Goal: Navigation & Orientation: Find specific page/section

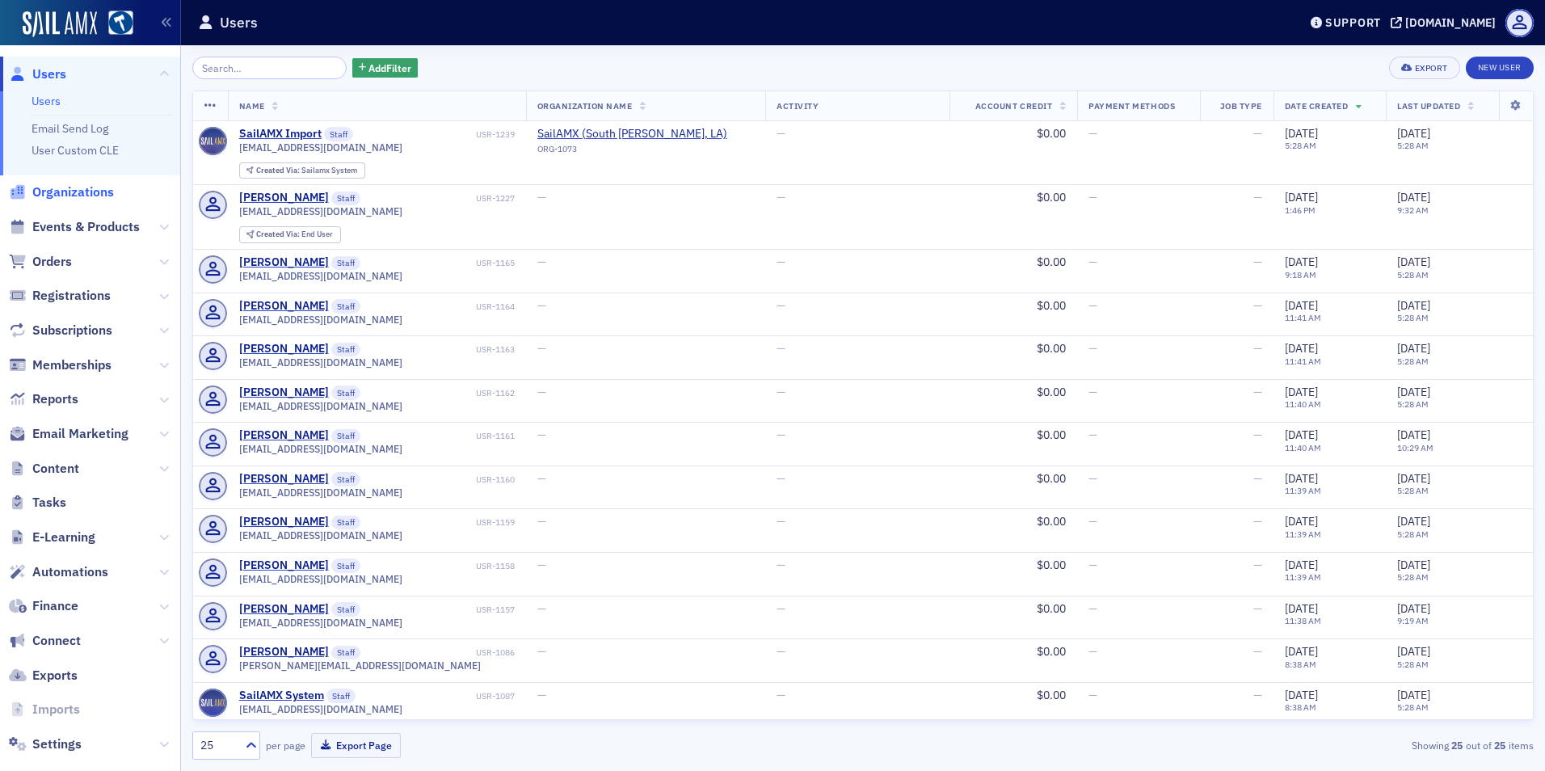
click at [78, 191] on span "Organizations" at bounding box center [73, 192] width 82 height 18
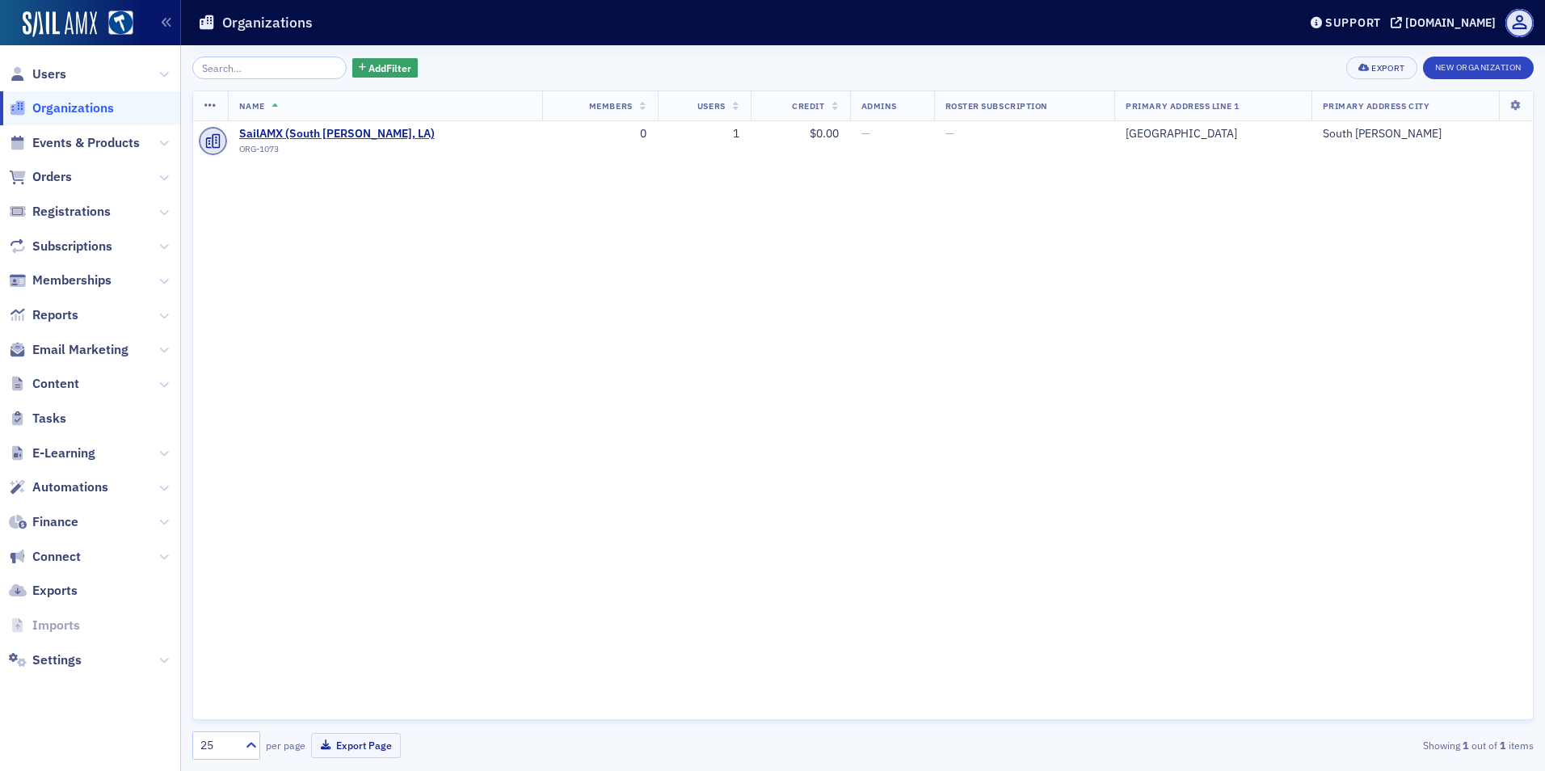
drag, startPoint x: 104, startPoint y: 317, endPoint x: 178, endPoint y: 304, distance: 74.7
click at [104, 317] on span "Reports" at bounding box center [90, 315] width 180 height 35
click at [166, 315] on icon at bounding box center [164, 316] width 10 height 10
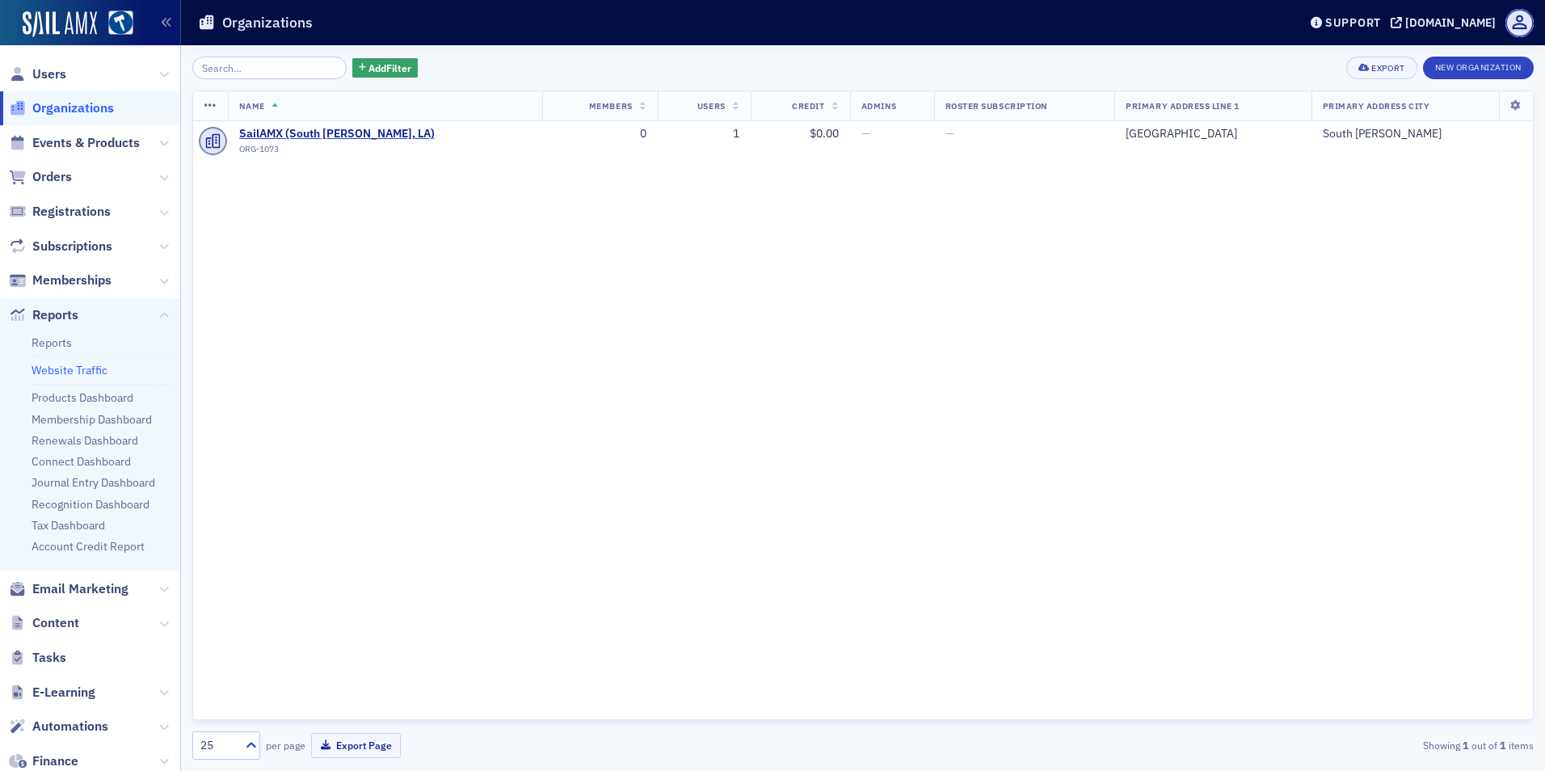
click at [90, 368] on link "Website Traffic" at bounding box center [70, 370] width 76 height 15
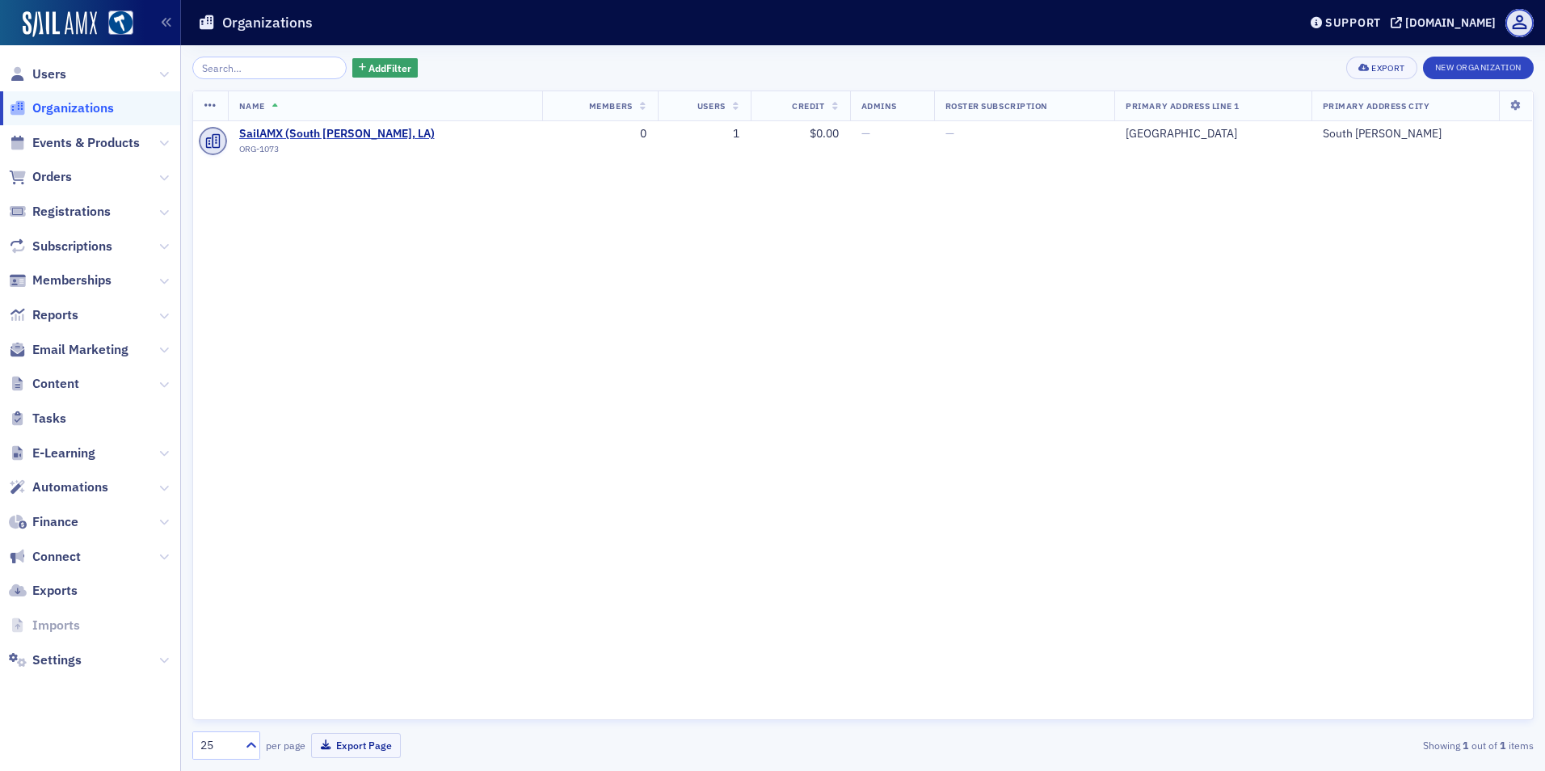
click at [158, 448] on span "E-Learning" at bounding box center [90, 453] width 180 height 35
click at [102, 453] on span "E-Learning" at bounding box center [90, 453] width 180 height 35
click at [75, 454] on span "E-Learning" at bounding box center [63, 454] width 63 height 18
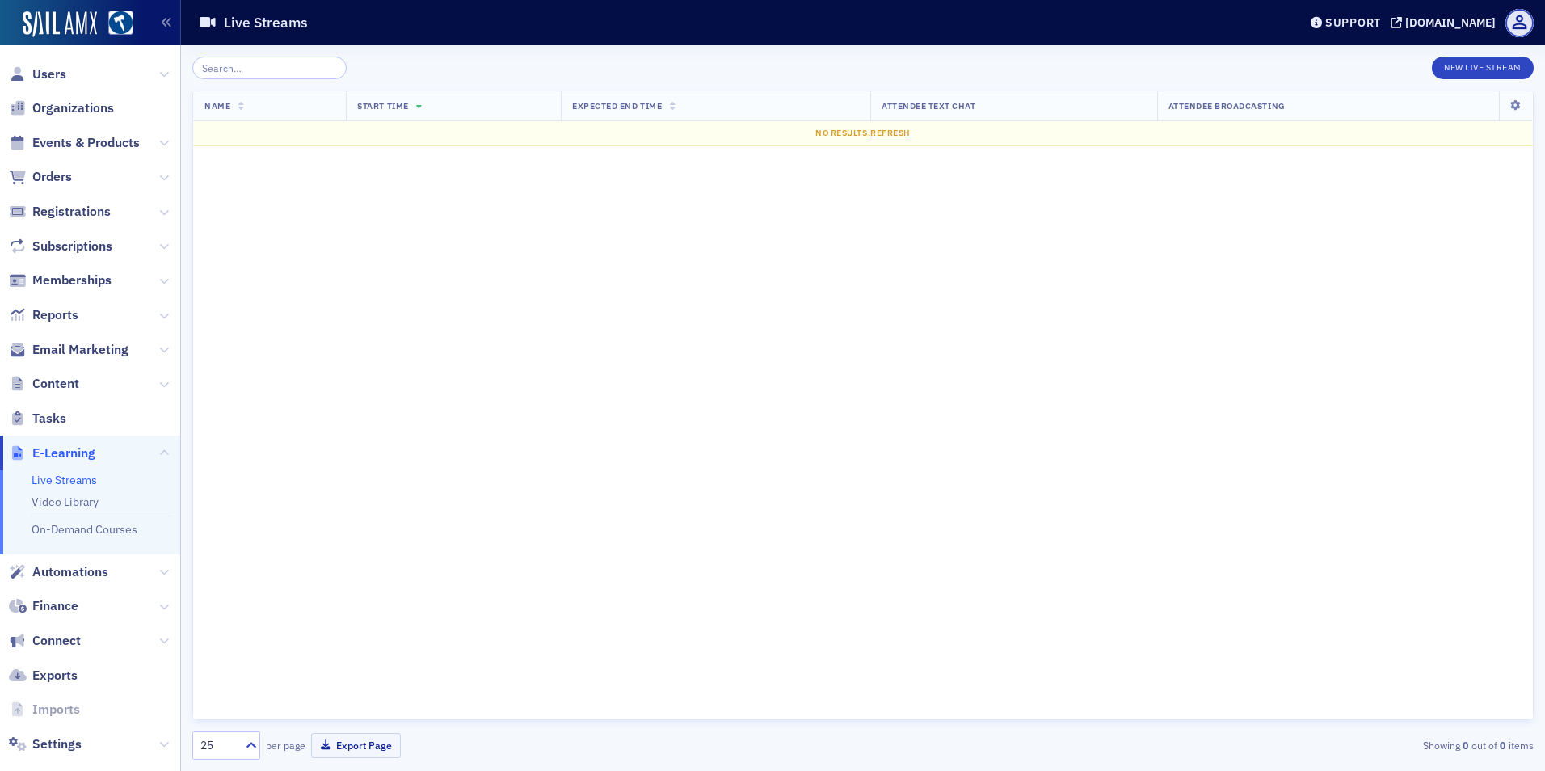
click at [80, 537] on li "On-Demand Courses" at bounding box center [102, 527] width 141 height 22
click at [82, 526] on link "On-Demand Courses" at bounding box center [85, 529] width 106 height 15
click at [159, 311] on icon at bounding box center [164, 316] width 10 height 10
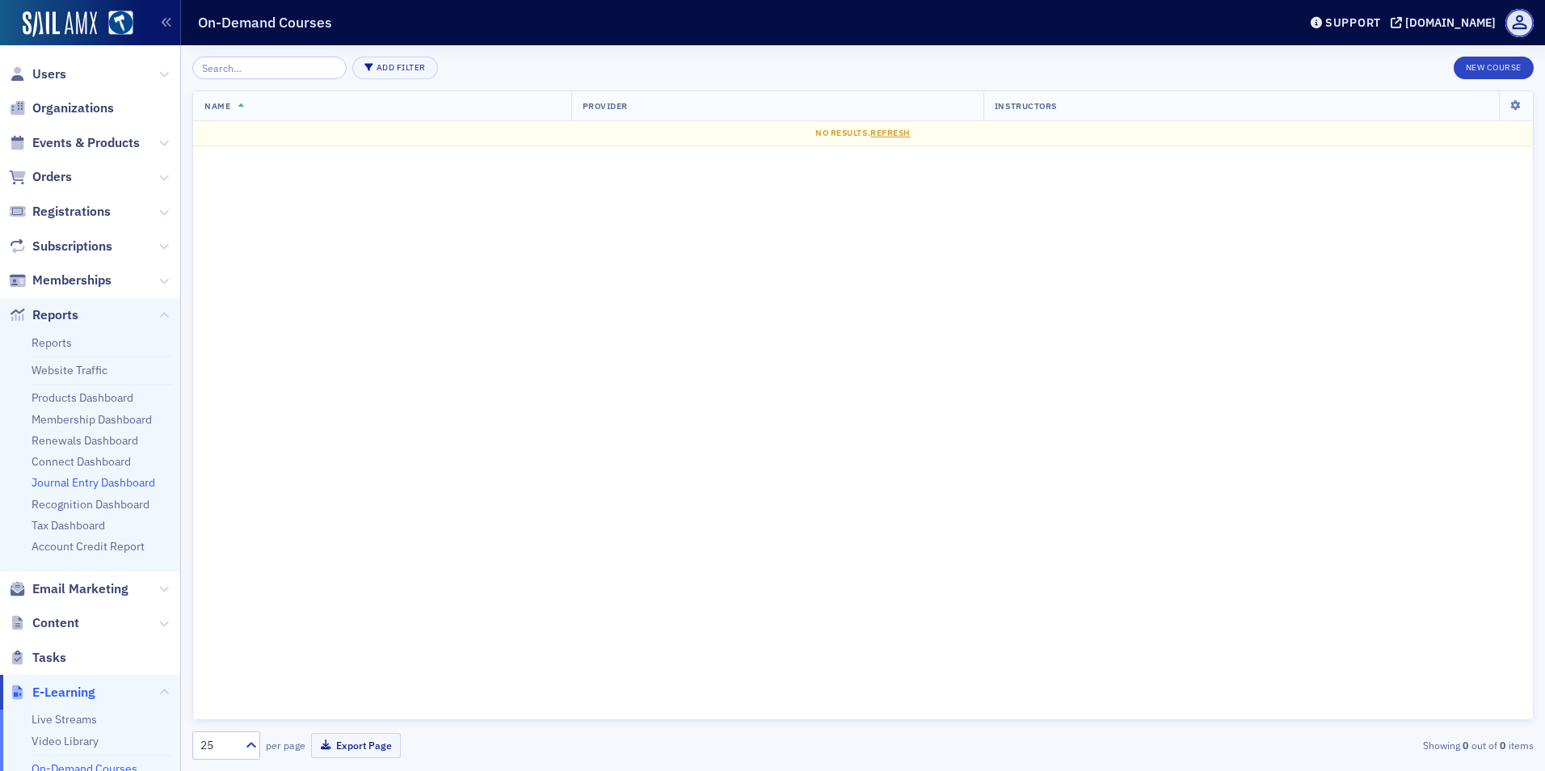
click at [94, 479] on link "Journal Entry Dashboard" at bounding box center [94, 482] width 124 height 15
